Goal: Find specific page/section: Find specific page/section

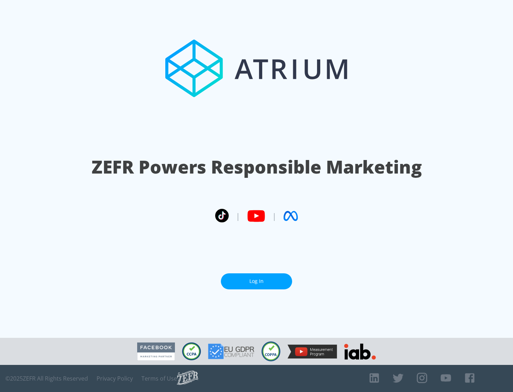
click at [257, 281] on link "Log In" at bounding box center [256, 281] width 71 height 16
